Goal: Transaction & Acquisition: Download file/media

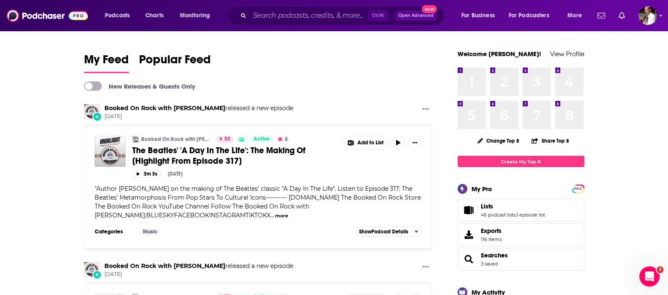
click at [488, 207] on span "Lists" at bounding box center [487, 207] width 12 height 8
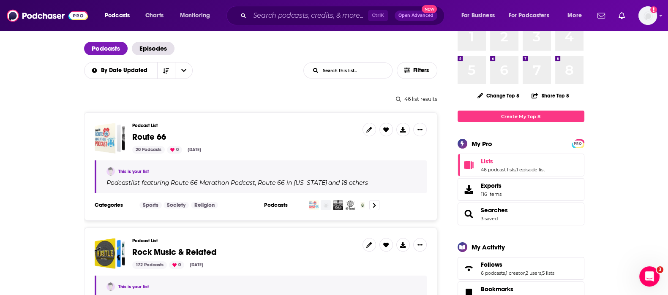
scroll to position [141, 0]
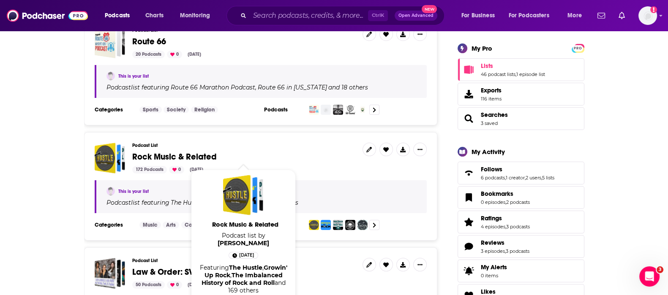
click at [184, 155] on span "Rock Music & Related" at bounding box center [174, 157] width 84 height 11
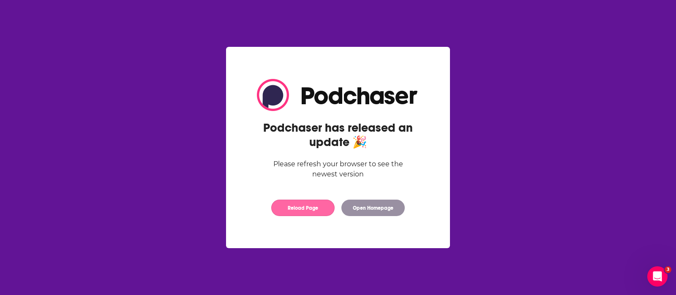
click at [294, 213] on button "Reload Page" at bounding box center [302, 208] width 63 height 16
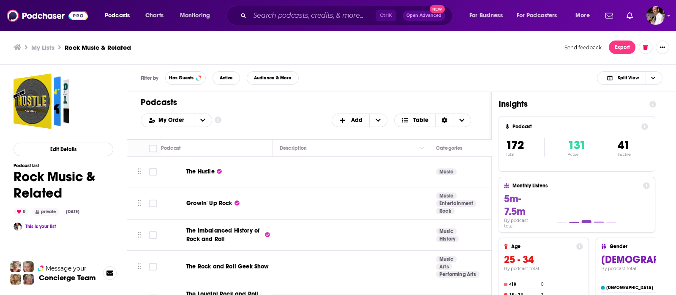
click at [201, 120] on icon "open menu" at bounding box center [202, 120] width 5 height 3
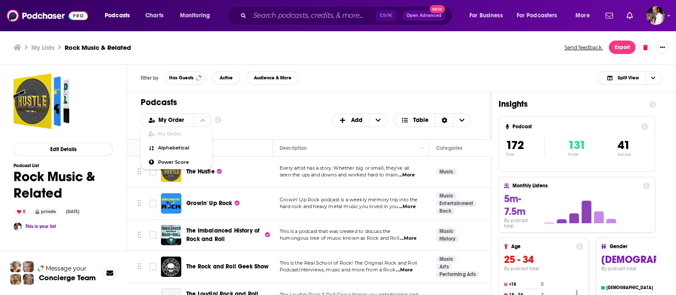
click at [298, 112] on div "Podcasts Add My Order My Order Alphabetical Power Score Customize Your List Ord…" at bounding box center [309, 115] width 364 height 47
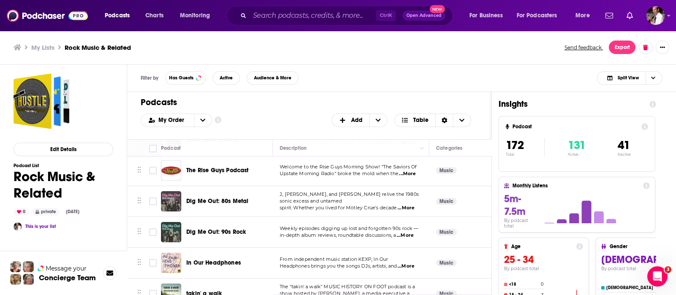
scroll to position [5276, 0]
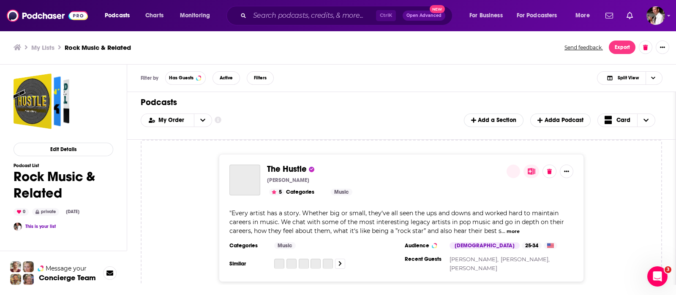
click at [419, 48] on ul "My Lists Rock Music & Related" at bounding box center [284, 47] width 541 height 8
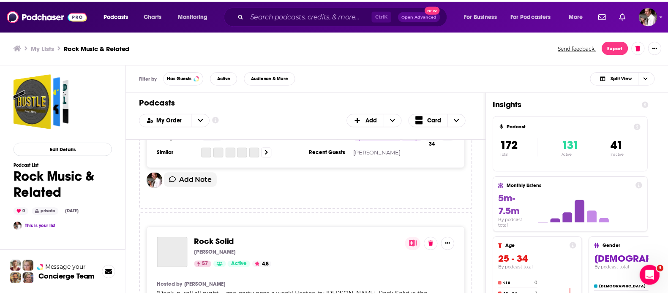
scroll to position [9713, 0]
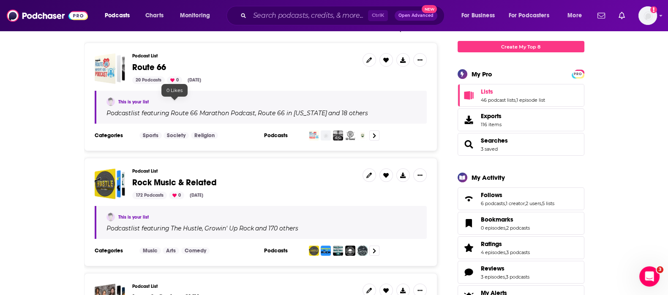
scroll to position [211, 0]
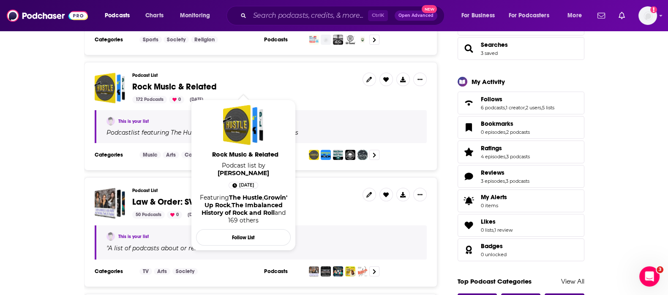
click at [169, 85] on span "Rock Music & Related" at bounding box center [174, 87] width 84 height 11
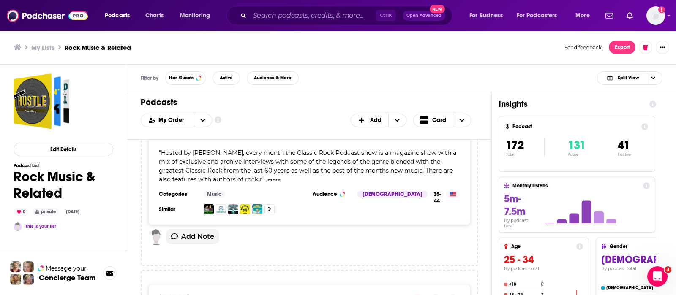
scroll to position [4927, 0]
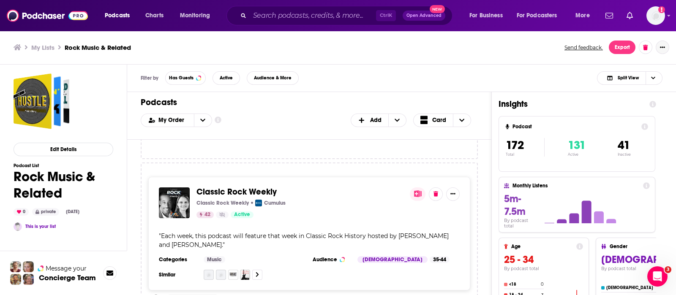
click at [663, 45] on icon "Show More Button" at bounding box center [662, 47] width 5 height 5
click at [393, 66] on div "Filter by Has Guests Active Audience & More Split View" at bounding box center [401, 78] width 549 height 27
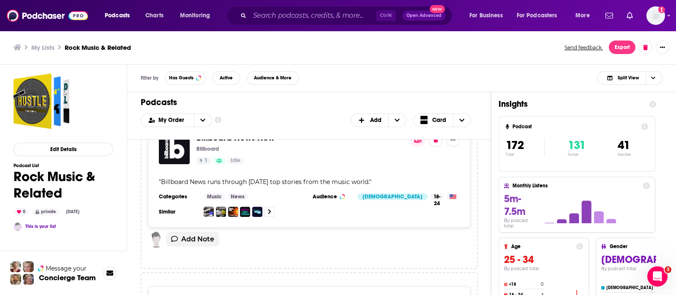
scroll to position [2041, 0]
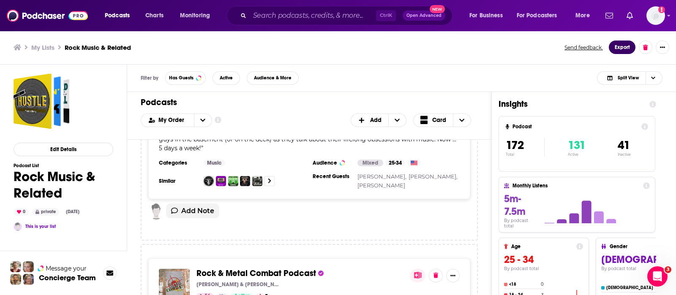
click at [617, 46] on button "Export" at bounding box center [622, 48] width 27 height 14
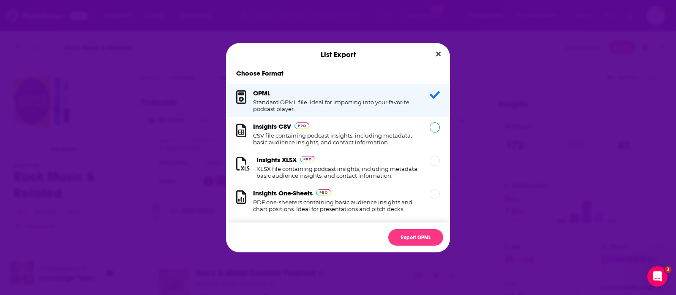
click at [273, 132] on h1 "CSV file containing podcast insights, including metadata, basic audience insigh…" at bounding box center [336, 139] width 166 height 14
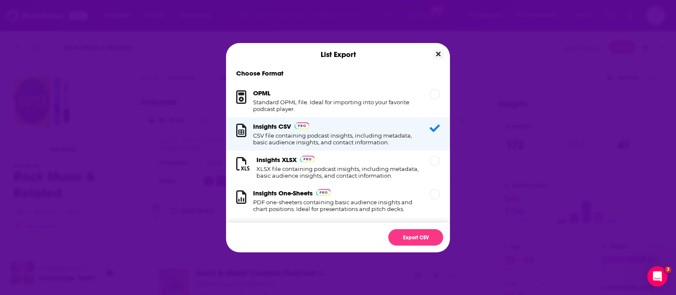
click at [437, 52] on icon "Close" at bounding box center [438, 54] width 5 height 7
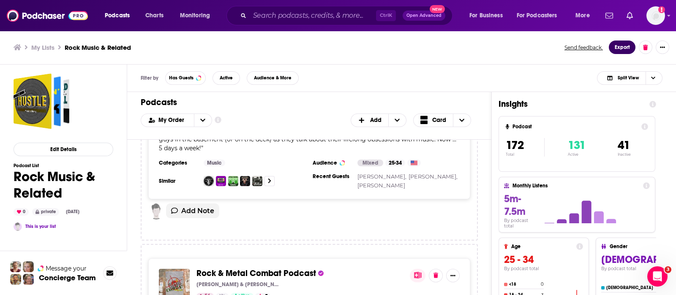
click at [622, 50] on button "Export" at bounding box center [622, 48] width 27 height 14
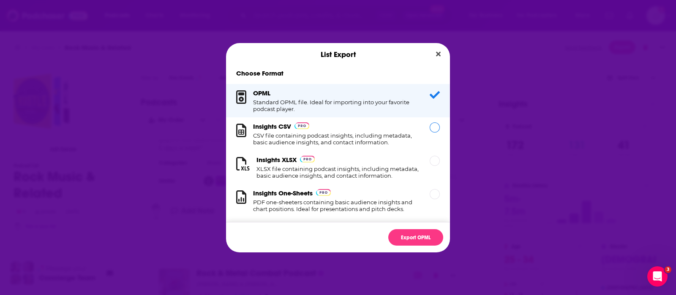
click at [308, 138] on h1 "CSV file containing podcast insights, including metadata, basic audience insigh…" at bounding box center [336, 139] width 166 height 14
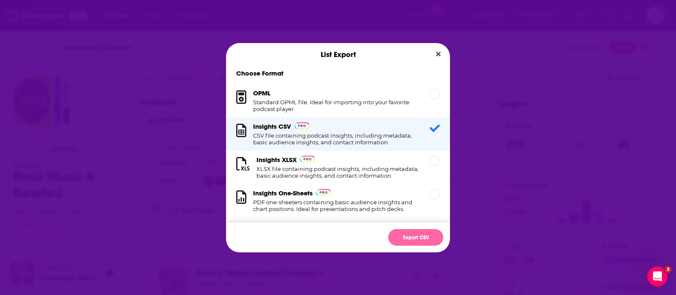
click at [413, 235] on button "Export CSV" at bounding box center [415, 237] width 55 height 16
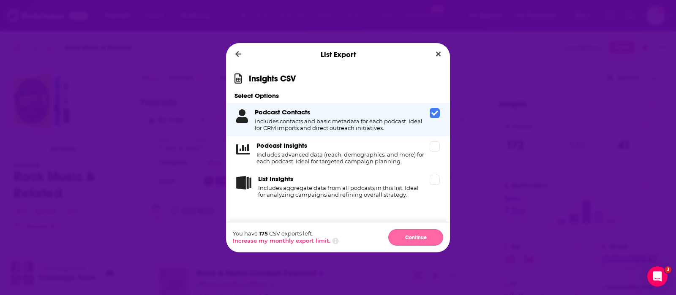
click at [410, 234] on button "Continue" at bounding box center [415, 237] width 55 height 16
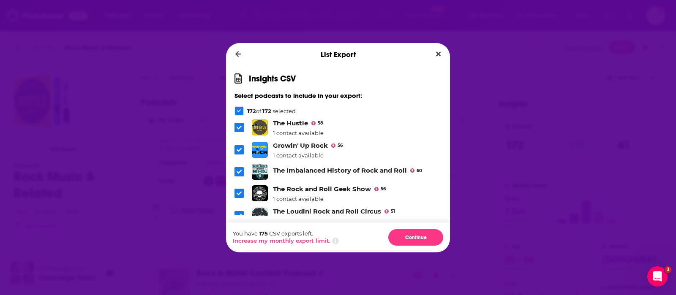
click at [239, 109] on div "Dialog" at bounding box center [238, 110] width 9 height 9
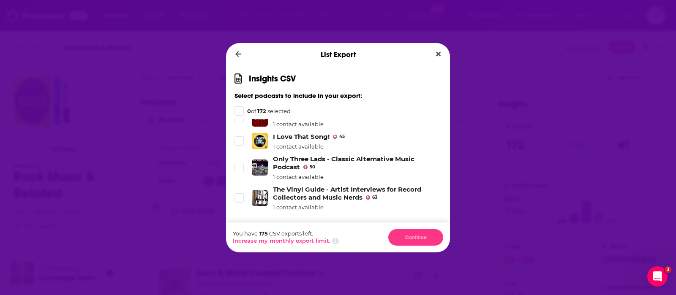
scroll to position [2252, 0]
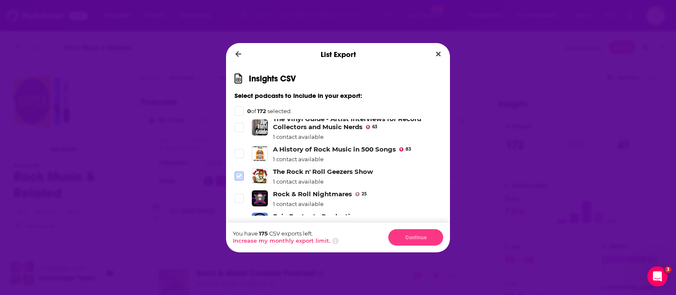
click at [240, 174] on icon "Dialog" at bounding box center [238, 176] width 5 height 4
click at [238, 171] on span "Dialog" at bounding box center [238, 175] width 9 height 9
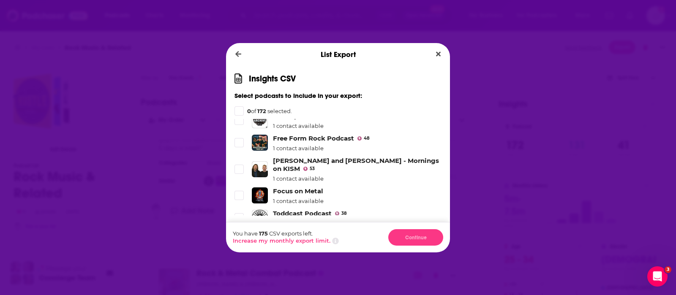
scroll to position [2393, 0]
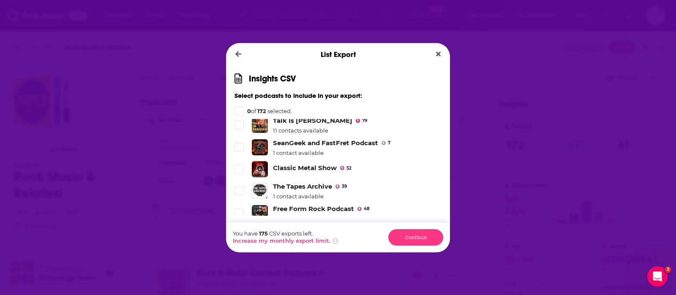
drag, startPoint x: 242, startPoint y: 190, endPoint x: 253, endPoint y: 178, distance: 16.1
click at [241, 237] on icon "Dialog" at bounding box center [238, 239] width 5 height 5
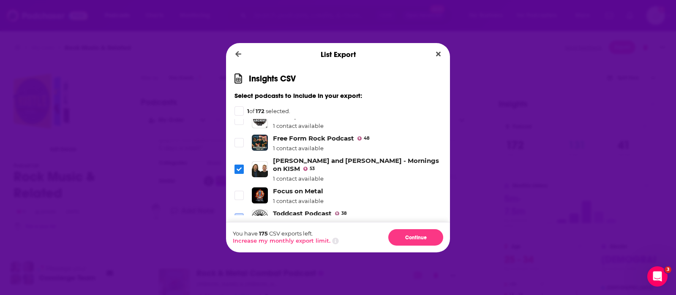
click at [241, 215] on icon "Dialog" at bounding box center [238, 217] width 5 height 5
click at [242, 241] on span "Dialog" at bounding box center [239, 245] width 8 height 8
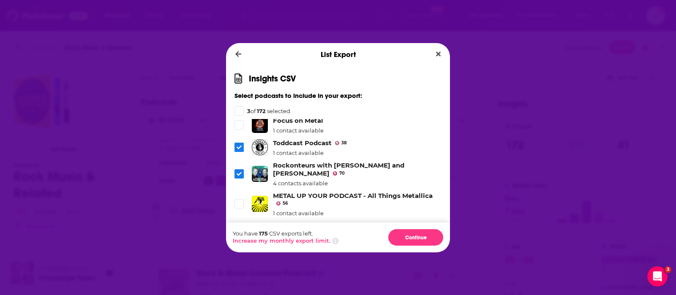
click at [241, 250] on icon "Dialog" at bounding box center [238, 252] width 5 height 5
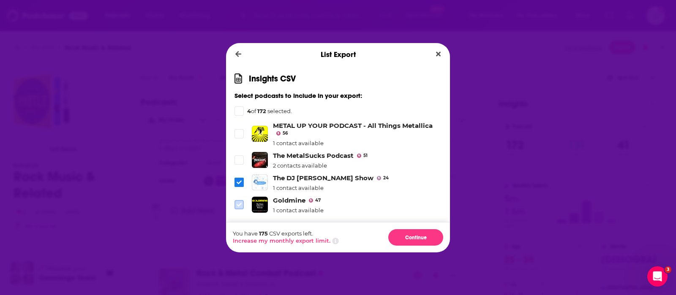
click at [239, 203] on icon "Dialog" at bounding box center [238, 205] width 5 height 4
click at [239, 228] on icon "Dialog" at bounding box center [238, 230] width 5 height 5
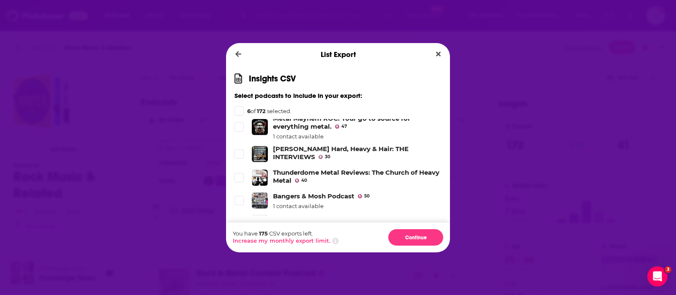
scroll to position [3026, 0]
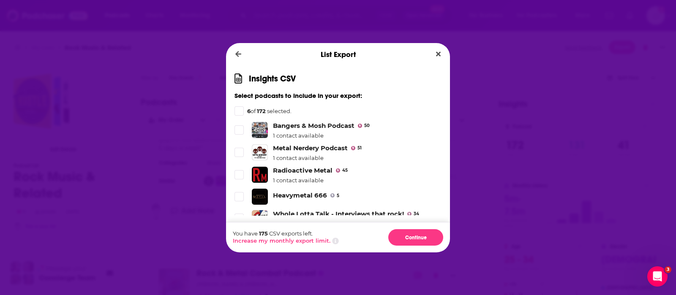
click at [242, 241] on span "Dialog" at bounding box center [239, 245] width 8 height 8
click at [237, 216] on icon "Dialog" at bounding box center [238, 218] width 5 height 5
click at [239, 217] on icon "Dialog" at bounding box center [238, 219] width 5 height 4
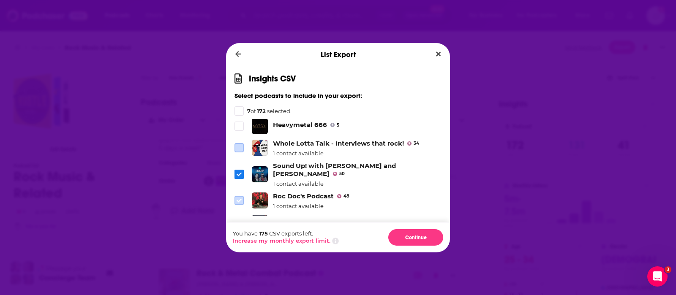
click at [242, 197] on span "Dialog" at bounding box center [239, 201] width 8 height 8
click at [237, 220] on icon "Dialog" at bounding box center [238, 222] width 5 height 5
click at [239, 243] on icon "Dialog" at bounding box center [238, 245] width 5 height 5
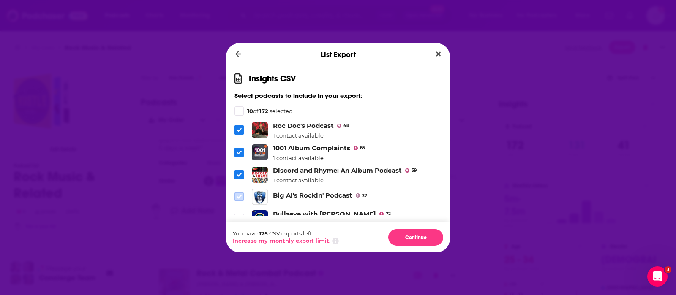
click at [239, 194] on icon "Dialog" at bounding box center [238, 196] width 5 height 5
click at [236, 216] on icon "Dialog" at bounding box center [238, 218] width 5 height 5
click at [236, 239] on icon "Dialog" at bounding box center [238, 241] width 5 height 5
click at [235, 260] on span "Dialog" at bounding box center [239, 264] width 8 height 8
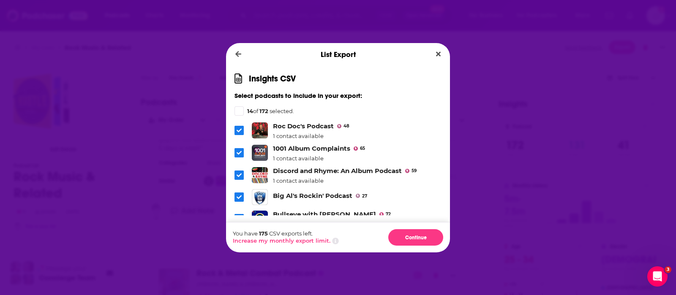
click at [240, 277] on li "Riffology: Iconic Rock Albums Podcast 49 1 contact available" at bounding box center [337, 285] width 207 height 17
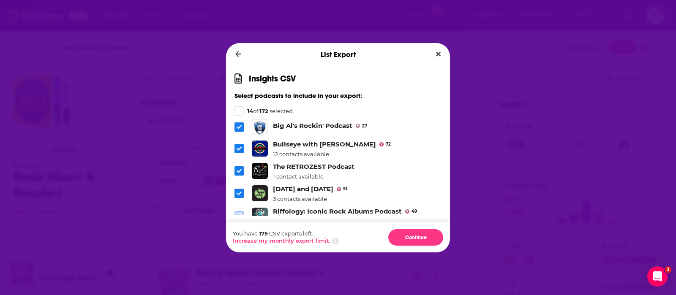
click at [241, 213] on icon "Dialog" at bounding box center [238, 215] width 5 height 5
click at [239, 236] on icon "Dialog" at bounding box center [238, 238] width 5 height 5
click at [239, 258] on icon "Dialog" at bounding box center [238, 260] width 5 height 5
click at [241, 279] on span "Dialog" at bounding box center [239, 283] width 8 height 8
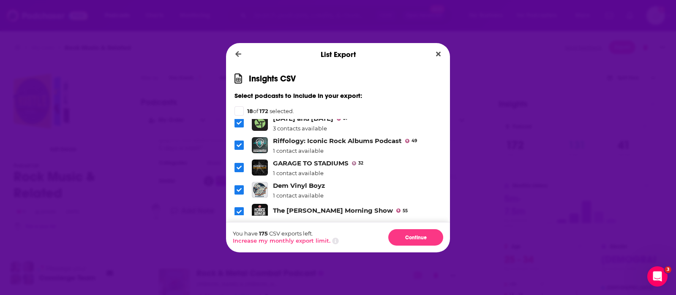
click at [239, 231] on icon "Dialog" at bounding box center [238, 233] width 5 height 5
click at [239, 253] on icon "Dialog" at bounding box center [238, 255] width 5 height 5
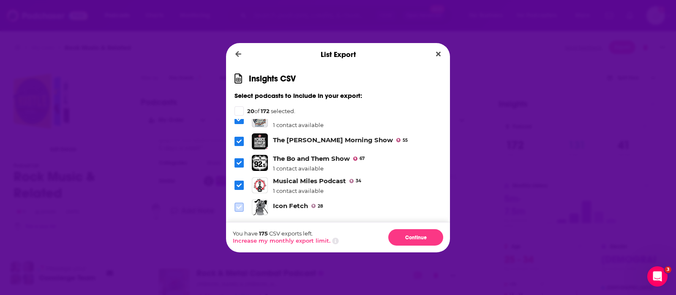
click at [239, 205] on icon "Dialog" at bounding box center [238, 207] width 5 height 5
click at [239, 226] on icon "Dialog" at bounding box center [238, 228] width 5 height 4
drag, startPoint x: 242, startPoint y: 198, endPoint x: 275, endPoint y: 180, distance: 38.0
click at [242, 269] on span "Dialog" at bounding box center [239, 273] width 8 height 8
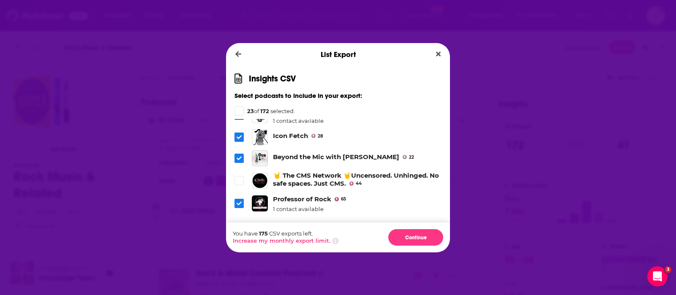
click at [237, 223] on icon "Dialog" at bounding box center [238, 225] width 5 height 5
click at [234, 172] on div "Insights CSV Select podcasts to include in your export: 24 of 172 selected. The…" at bounding box center [338, 144] width 224 height 156
click at [241, 267] on span "Dialog" at bounding box center [239, 271] width 8 height 8
click at [236, 246] on icon "Dialog" at bounding box center [238, 248] width 5 height 5
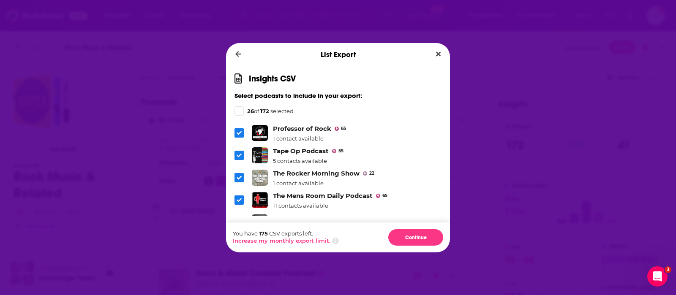
click at [239, 220] on icon "Dialog" at bounding box center [238, 222] width 5 height 5
click at [240, 242] on icon "Dialog" at bounding box center [238, 244] width 5 height 5
click at [238, 266] on icon "Dialog" at bounding box center [238, 268] width 5 height 4
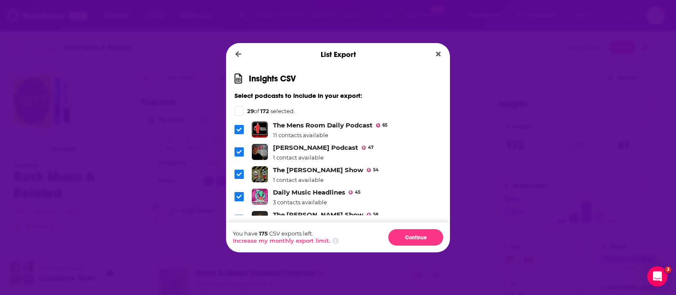
click at [242, 215] on span "Dialog" at bounding box center [239, 219] width 8 height 8
click at [239, 283] on icon "Dialog" at bounding box center [238, 285] width 5 height 5
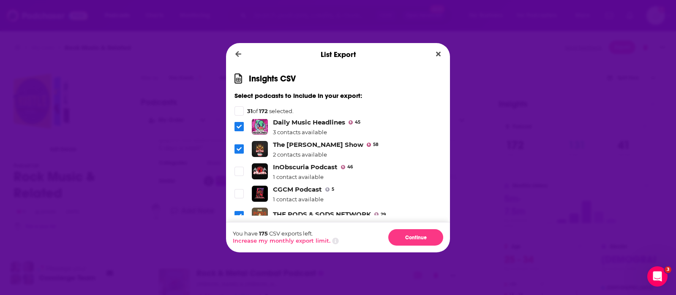
click at [238, 235] on icon "Dialog" at bounding box center [238, 237] width 5 height 5
click at [239, 256] on span "Dialog" at bounding box center [239, 260] width 8 height 8
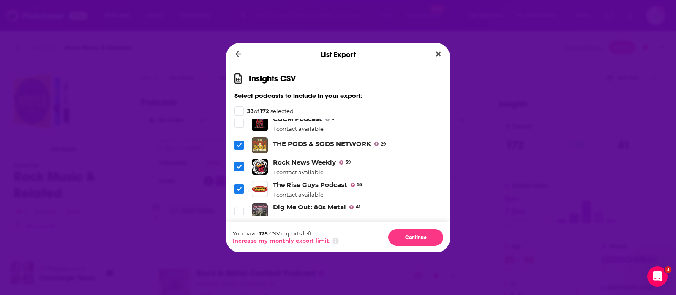
click at [241, 253] on icon "Dialog" at bounding box center [238, 255] width 5 height 4
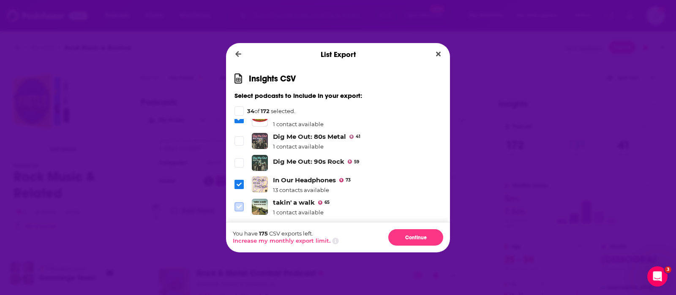
click at [239, 204] on icon "Dialog" at bounding box center [238, 206] width 5 height 5
click at [237, 227] on icon "Dialog" at bounding box center [238, 229] width 5 height 5
click at [239, 253] on icon "Dialog" at bounding box center [238, 255] width 5 height 5
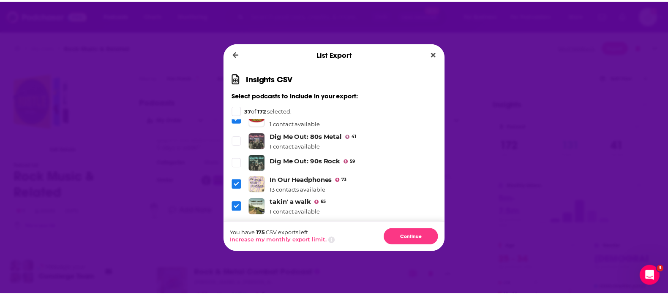
scroll to position [3802, 0]
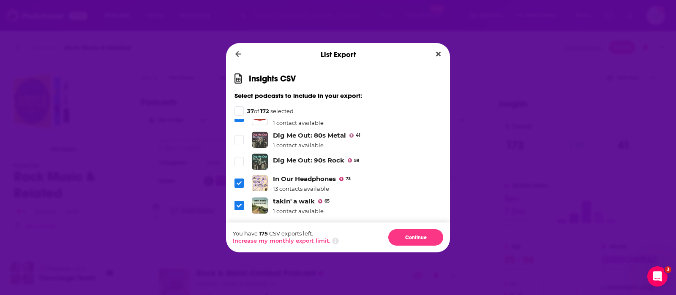
click at [234, 276] on label "Dialog" at bounding box center [238, 280] width 9 height 9
click at [401, 234] on button "Continue" at bounding box center [415, 237] width 55 height 16
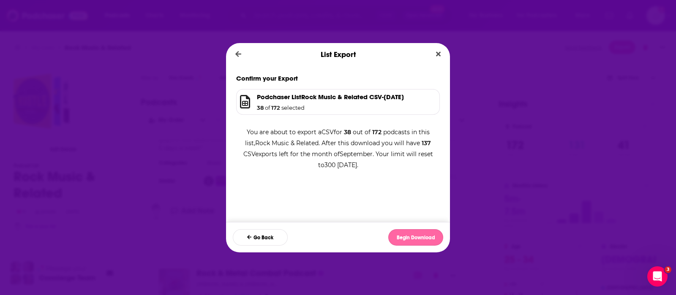
click at [416, 237] on button "Begin Download" at bounding box center [415, 237] width 55 height 16
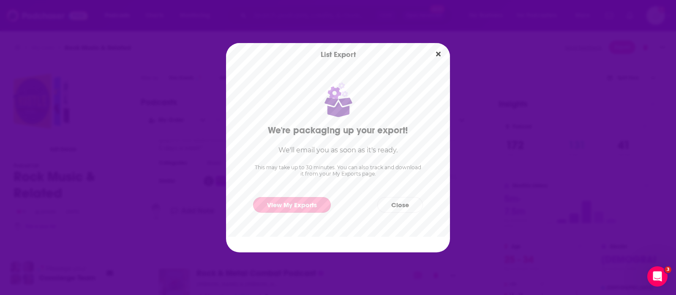
click at [304, 204] on link "View My Exports" at bounding box center [292, 205] width 78 height 16
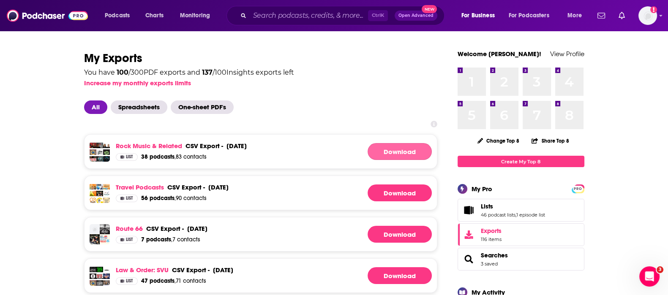
click at [391, 156] on link "Download" at bounding box center [399, 151] width 64 height 17
